Goal: Transaction & Acquisition: Purchase product/service

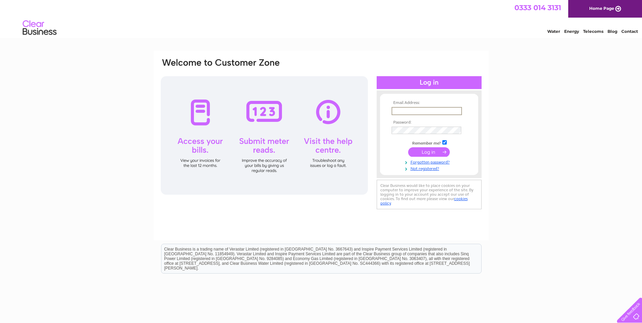
click at [421, 112] on input "text" at bounding box center [427, 111] width 70 height 8
type input "gordon.lannigan@sky.com"
click at [408, 147] on input "submit" at bounding box center [429, 151] width 42 height 9
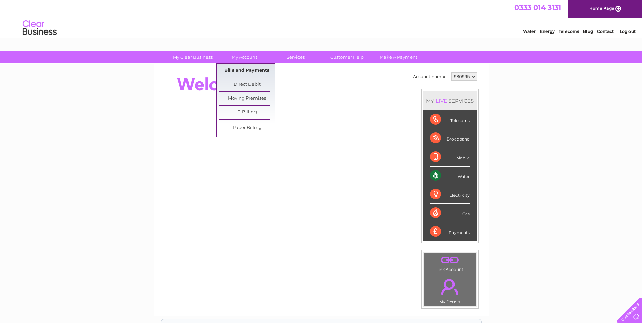
click at [252, 68] on link "Bills and Payments" at bounding box center [247, 71] width 56 height 14
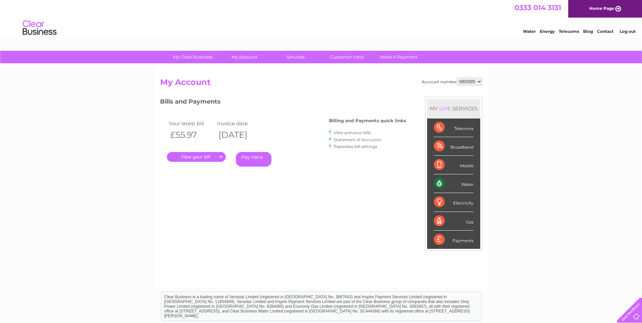
click at [255, 159] on link "Pay Here" at bounding box center [254, 159] width 36 height 15
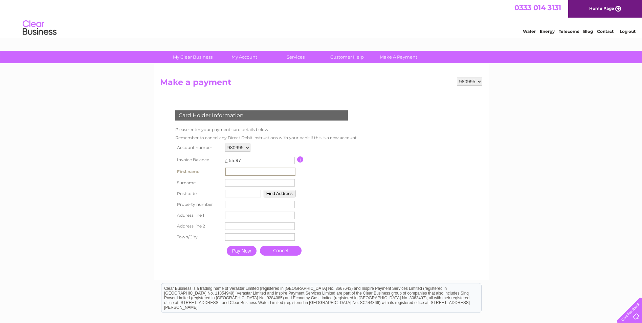
click at [245, 172] on input "text" at bounding box center [260, 172] width 70 height 8
type input "Gordon"
type input "Lannigan"
type input "KA11 1DN"
type input "6 Pladda Court"
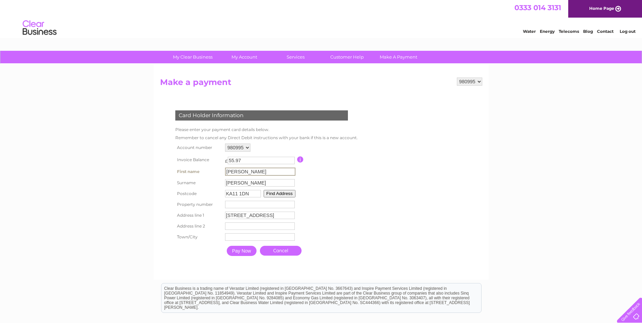
type input "Irvine"
click at [250, 193] on input "KA11 1DN" at bounding box center [242, 192] width 36 height 7
click at [241, 193] on input "KA11 1DN" at bounding box center [242, 192] width 36 height 7
drag, startPoint x: 250, startPoint y: 192, endPoint x: 235, endPoint y: 193, distance: 15.3
click at [235, 193] on input "KA11 1DN" at bounding box center [242, 192] width 36 height 7
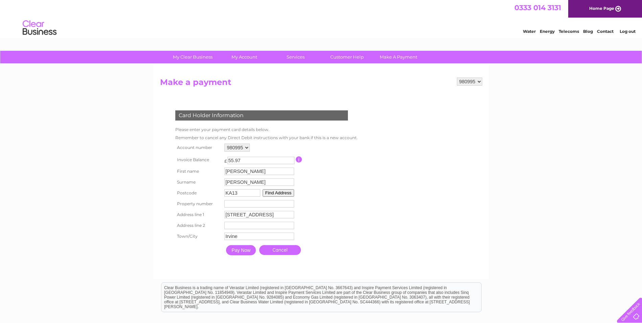
click at [283, 192] on button "Find Address" at bounding box center [279, 192] width 32 height 7
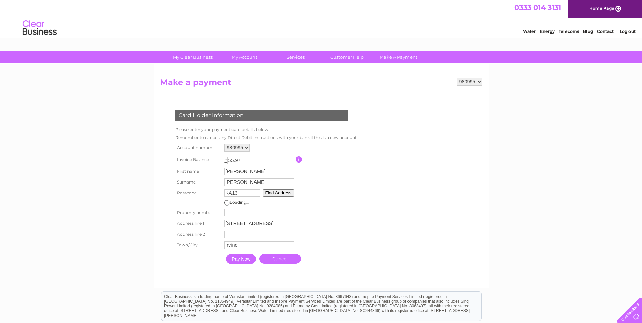
click at [241, 194] on input "KA13" at bounding box center [242, 192] width 36 height 7
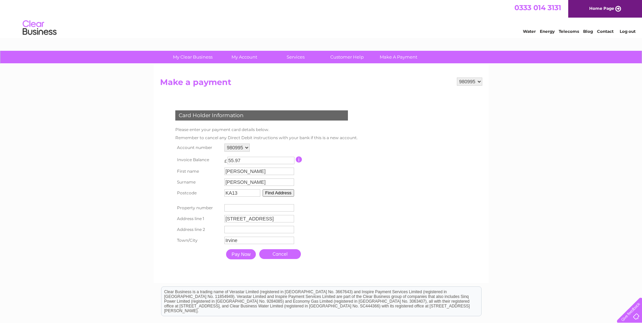
click at [248, 192] on input "KA13" at bounding box center [242, 192] width 36 height 7
click at [246, 192] on input "KA13" at bounding box center [242, 192] width 36 height 7
type input "KA13 6AW"
type input "Main Street"
click at [250, 209] on input "number" at bounding box center [259, 207] width 70 height 7
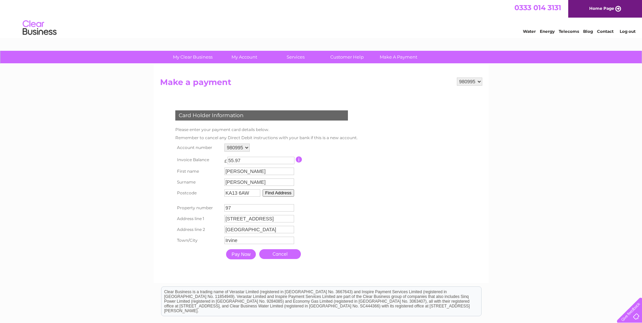
type input "97"
drag, startPoint x: 264, startPoint y: 216, endPoint x: 166, endPoint y: 226, distance: 98.1
click at [166, 226] on div "Card Holder Information Please enter your payment card details below. Remember …" at bounding box center [263, 184] width 206 height 160
drag, startPoint x: 389, startPoint y: 225, endPoint x: 328, endPoint y: 236, distance: 62.2
click at [389, 226] on form "980995 Make a payment Card Holder Information Please enter your payment card de…" at bounding box center [321, 177] width 322 height 199
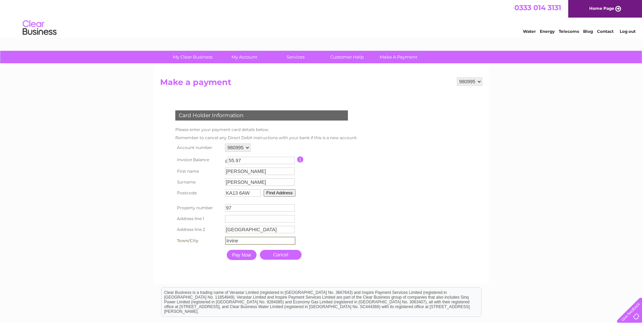
drag, startPoint x: 241, startPoint y: 241, endPoint x: 131, endPoint y: 237, distance: 109.8
click at [144, 245] on div "My Clear Business Login Details My Details My Preferences Link Account My Accou…" at bounding box center [321, 225] width 642 height 349
type input "Kilwinning"
drag, startPoint x: 251, startPoint y: 229, endPoint x: 161, endPoint y: 231, distance: 90.1
click at [161, 231] on div "Card Holder Information Please enter your payment card details below. Remember …" at bounding box center [263, 184] width 206 height 160
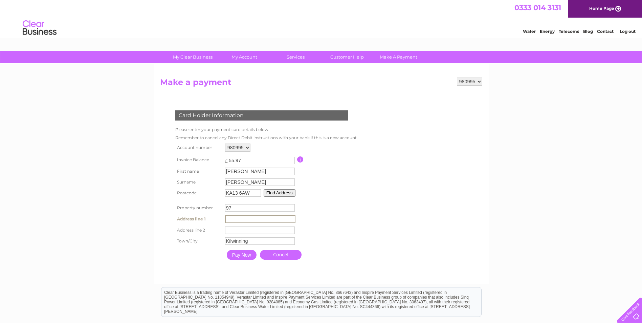
click at [228, 218] on input "text" at bounding box center [260, 219] width 70 height 8
paste input "Main Street"
type input "Main Street"
click at [397, 217] on form "980995 Make a payment Card Holder Information Please enter your payment card de…" at bounding box center [321, 177] width 322 height 199
click at [284, 195] on button "Find Address" at bounding box center [279, 192] width 32 height 7
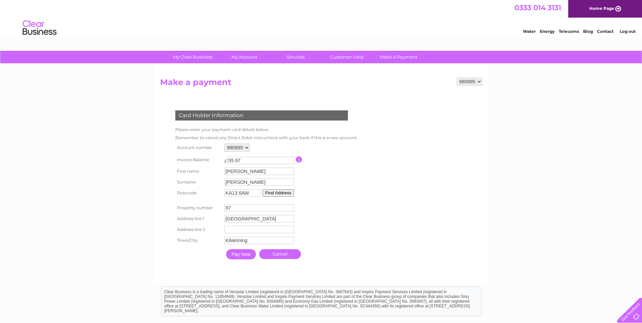
click at [246, 252] on input "Pay Now" at bounding box center [241, 254] width 30 height 10
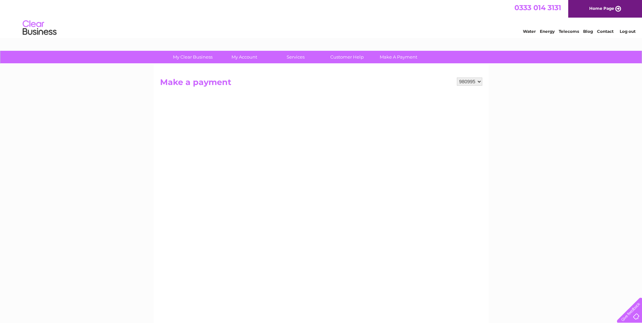
drag, startPoint x: 505, startPoint y: 221, endPoint x: 482, endPoint y: 223, distance: 23.8
click at [505, 221] on div "My Clear Business Login Details My Details My Preferences Link Account My Accou…" at bounding box center [321, 288] width 642 height 474
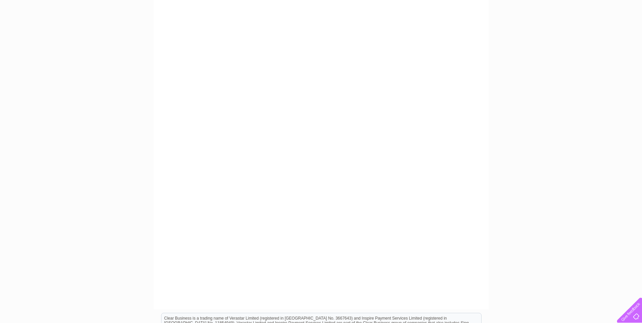
scroll to position [135, 0]
